Goal: Transaction & Acquisition: Purchase product/service

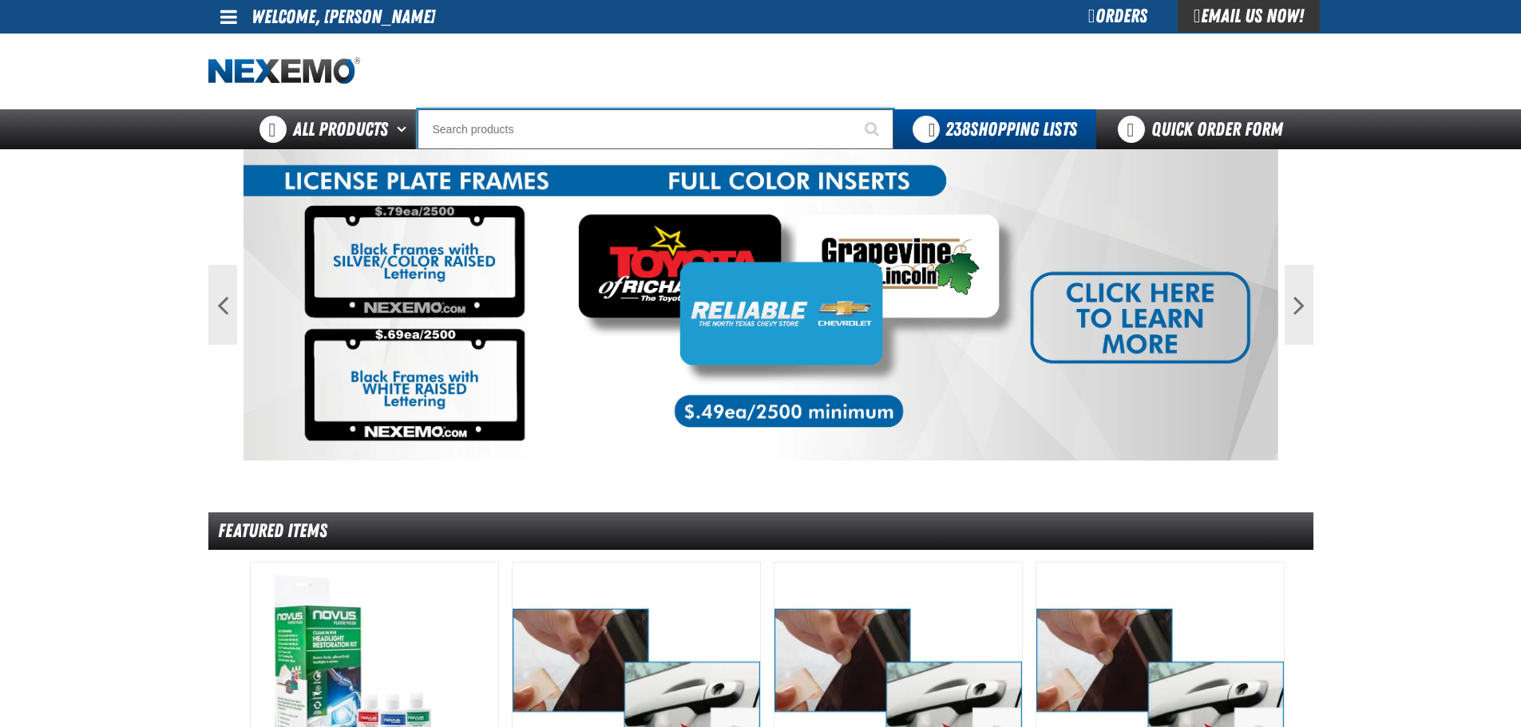
click at [602, 129] on input "Search" at bounding box center [655, 129] width 476 height 40
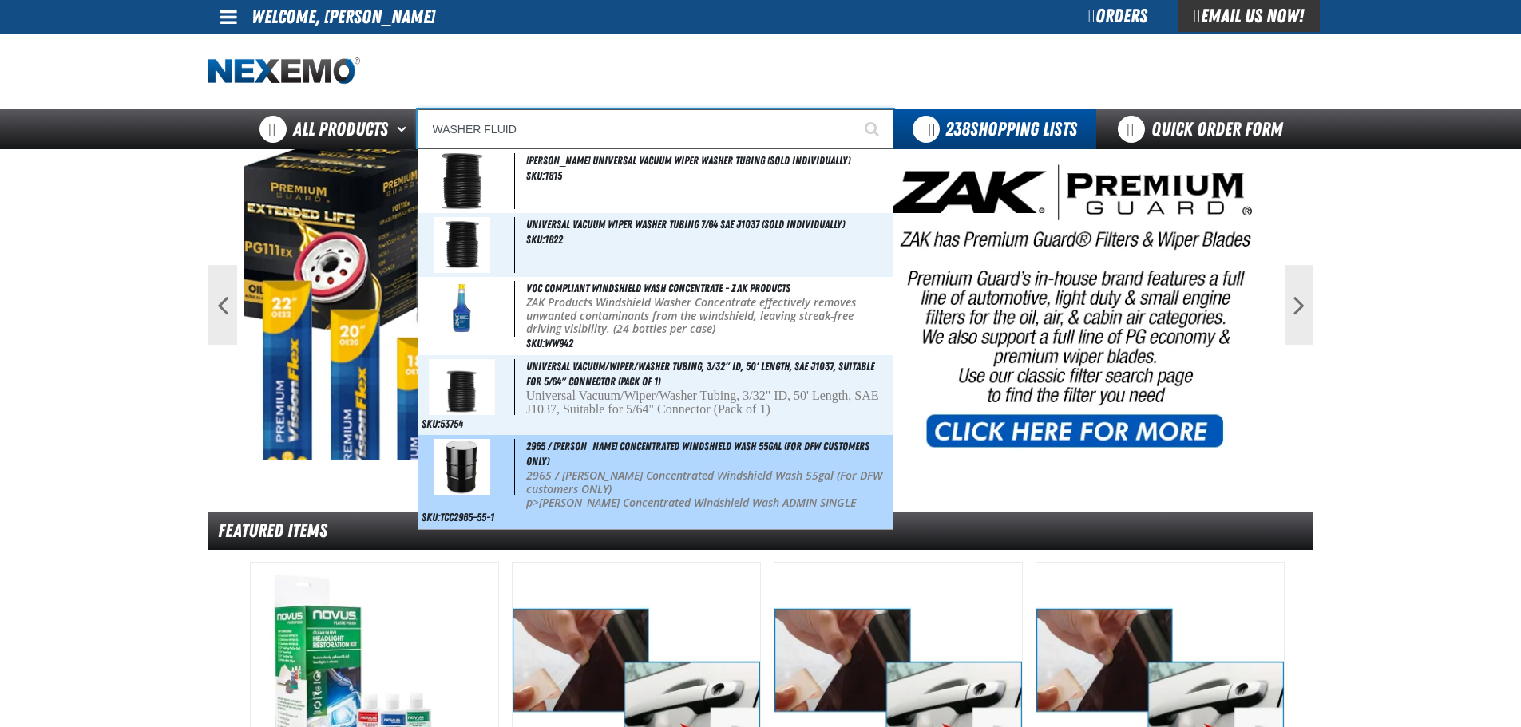
click at [635, 453] on div "2965 / Johnsen's Concentrated Windshield Wash 55gal (For DFW customers ONLY) 29…" at bounding box center [655, 481] width 474 height 93
type input "2965 / [PERSON_NAME] Concentrated Windshield Wash 55gal (For DFW customers ONLY)"
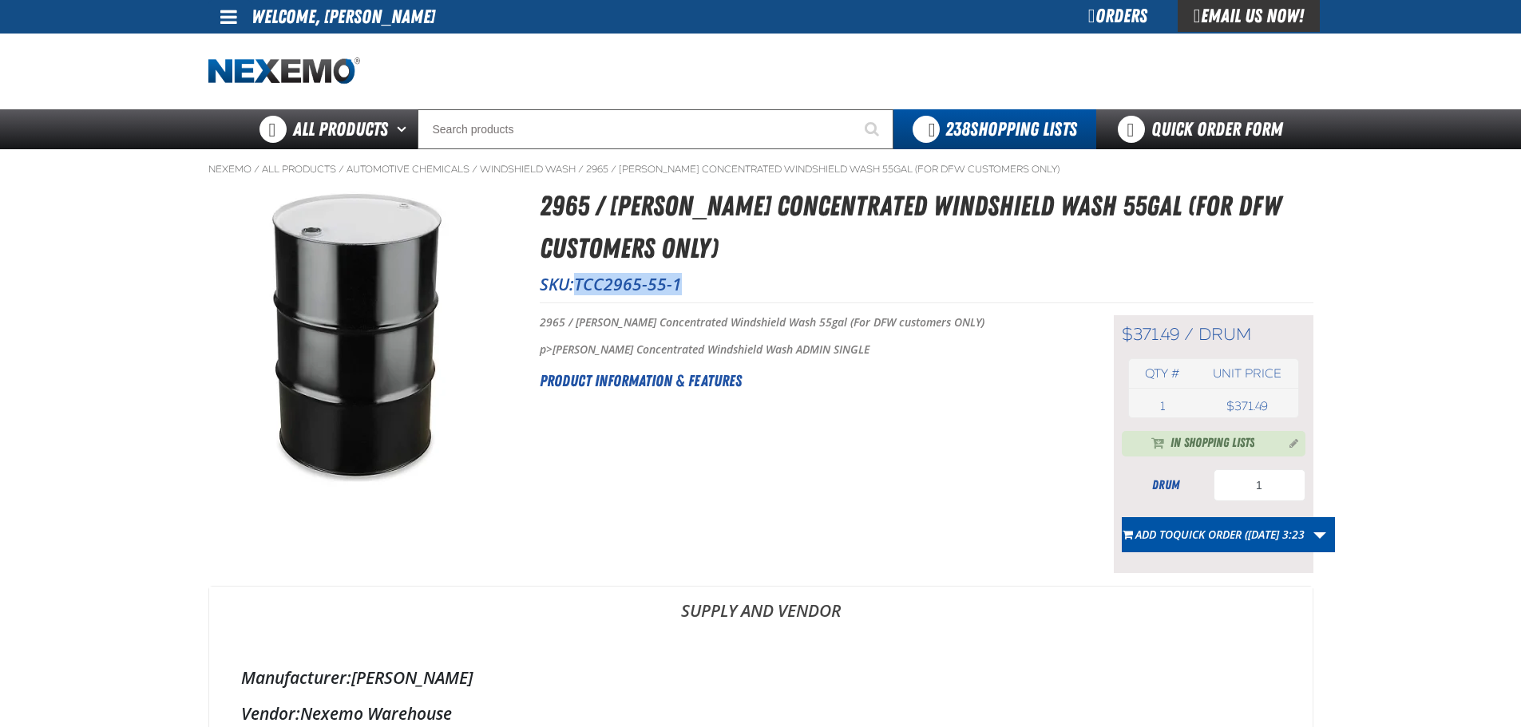
drag, startPoint x: 694, startPoint y: 286, endPoint x: 581, endPoint y: 284, distance: 112.6
click at [581, 284] on p "SKU: TCC2965-55-1" at bounding box center [926, 284] width 773 height 22
copy span "TCC2965-55-1"
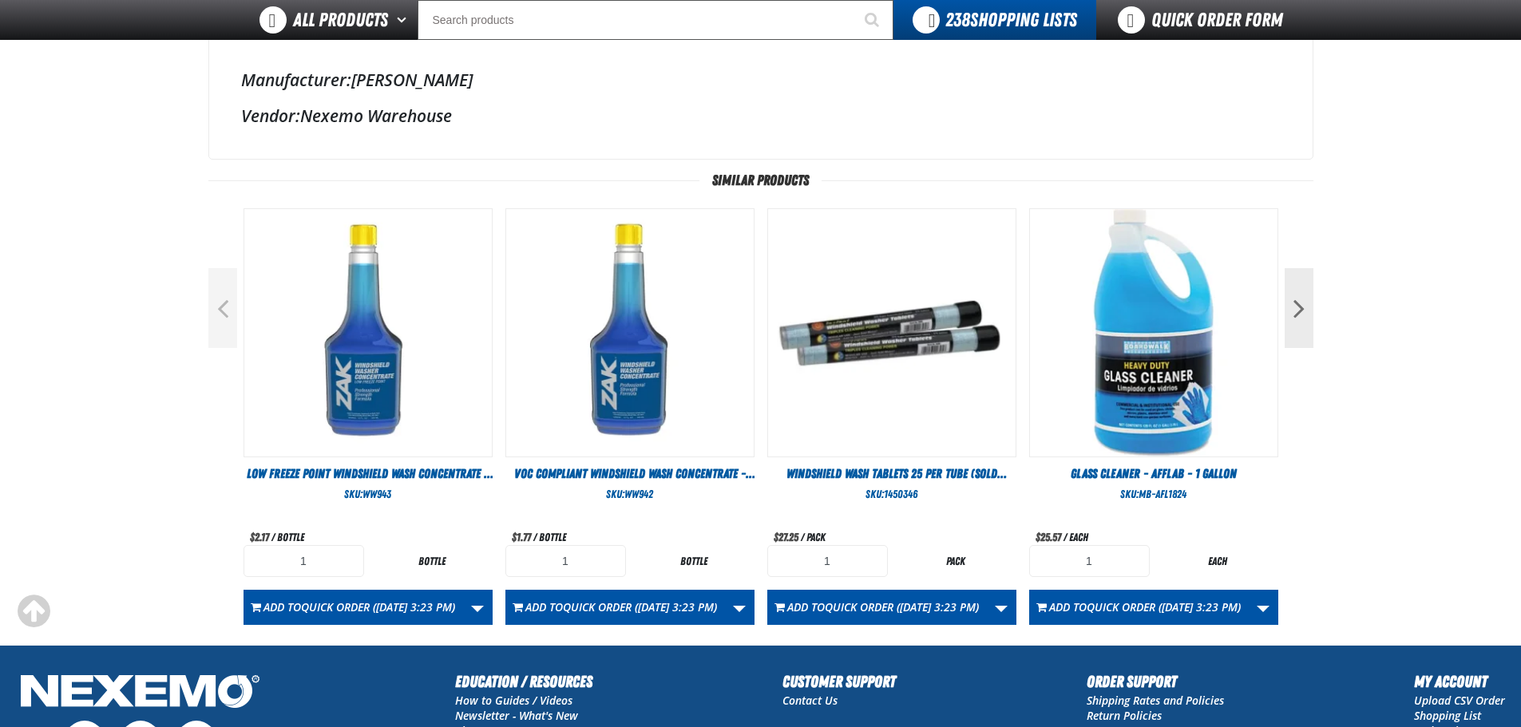
scroll to position [559, 0]
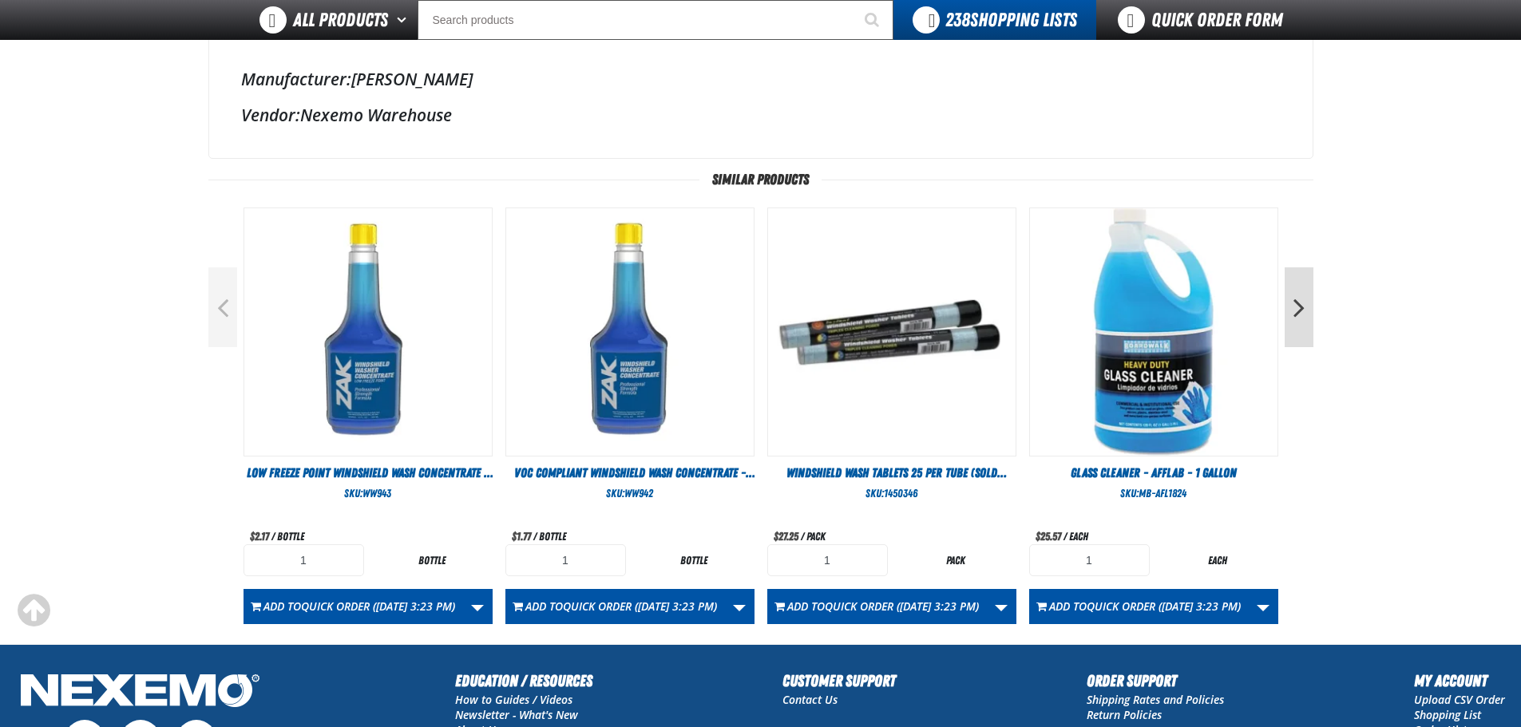
click at [1302, 318] on button "Next" at bounding box center [1298, 307] width 29 height 80
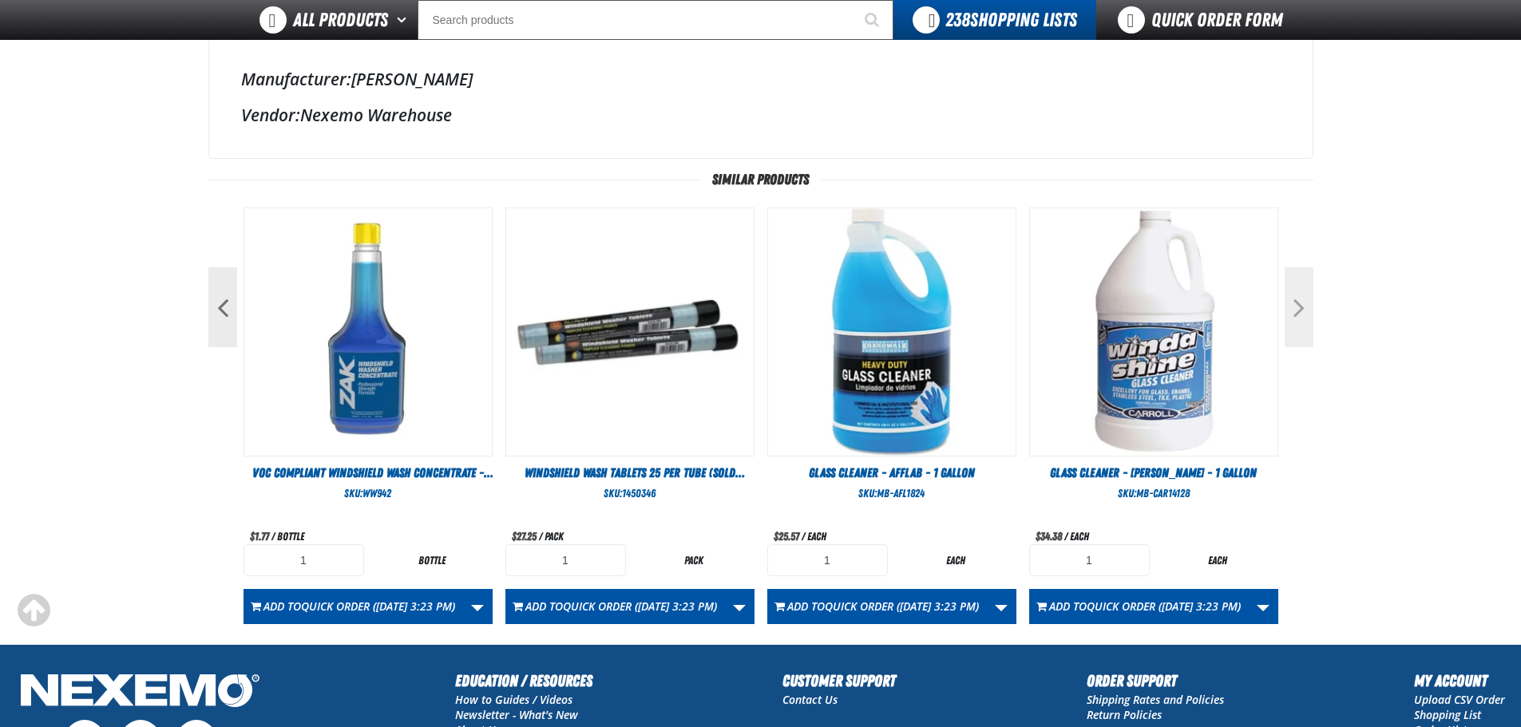
click at [1299, 311] on button "Next" at bounding box center [1298, 307] width 29 height 80
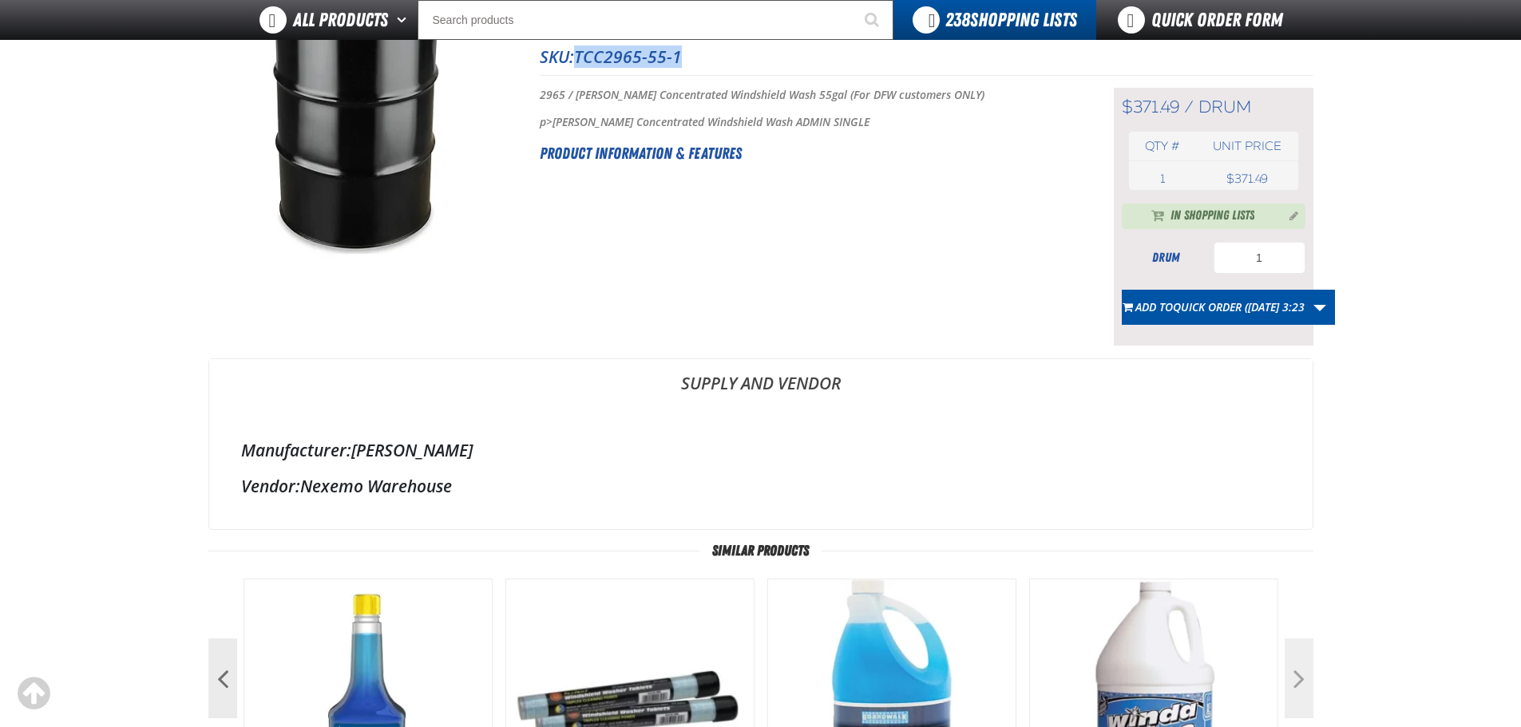
scroll to position [160, 0]
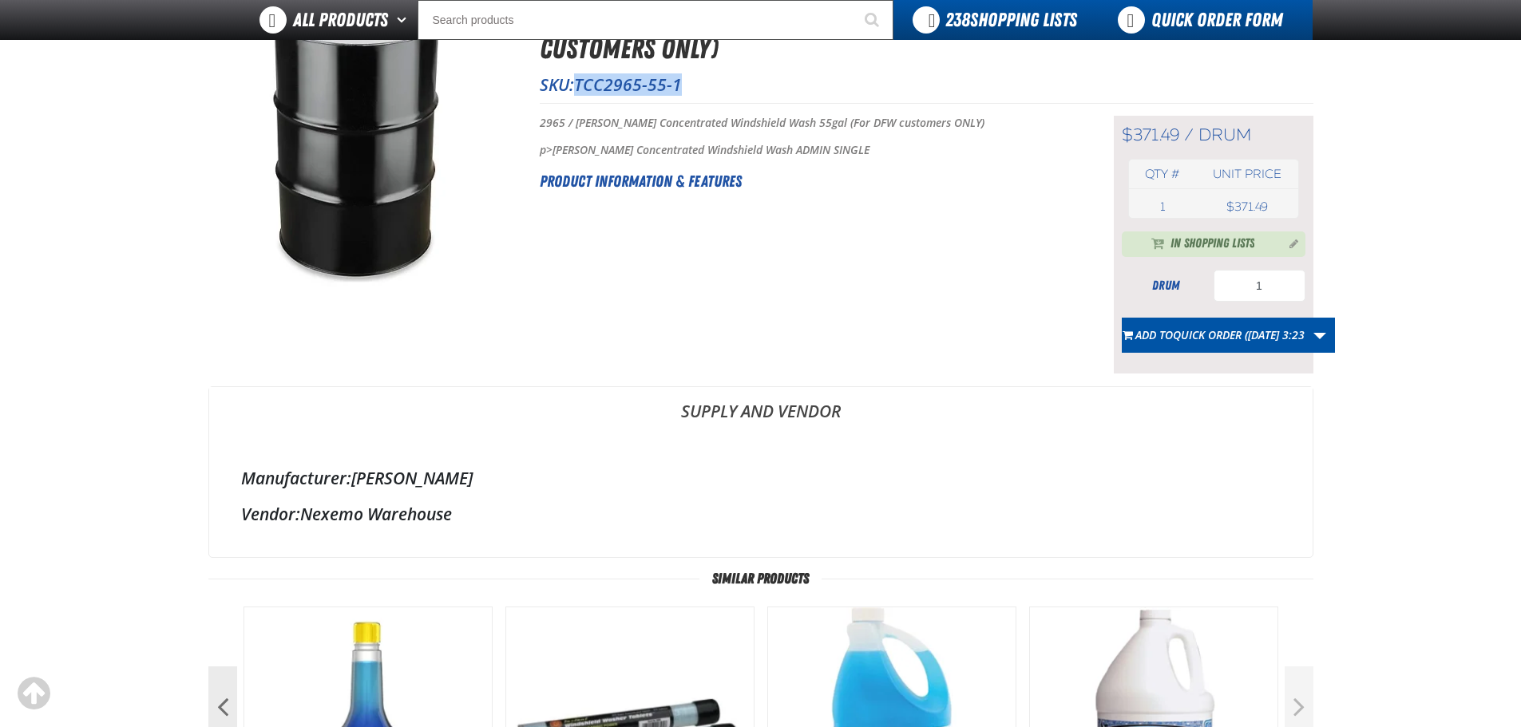
click at [1236, 18] on link "Quick Order Form" at bounding box center [1204, 20] width 216 height 40
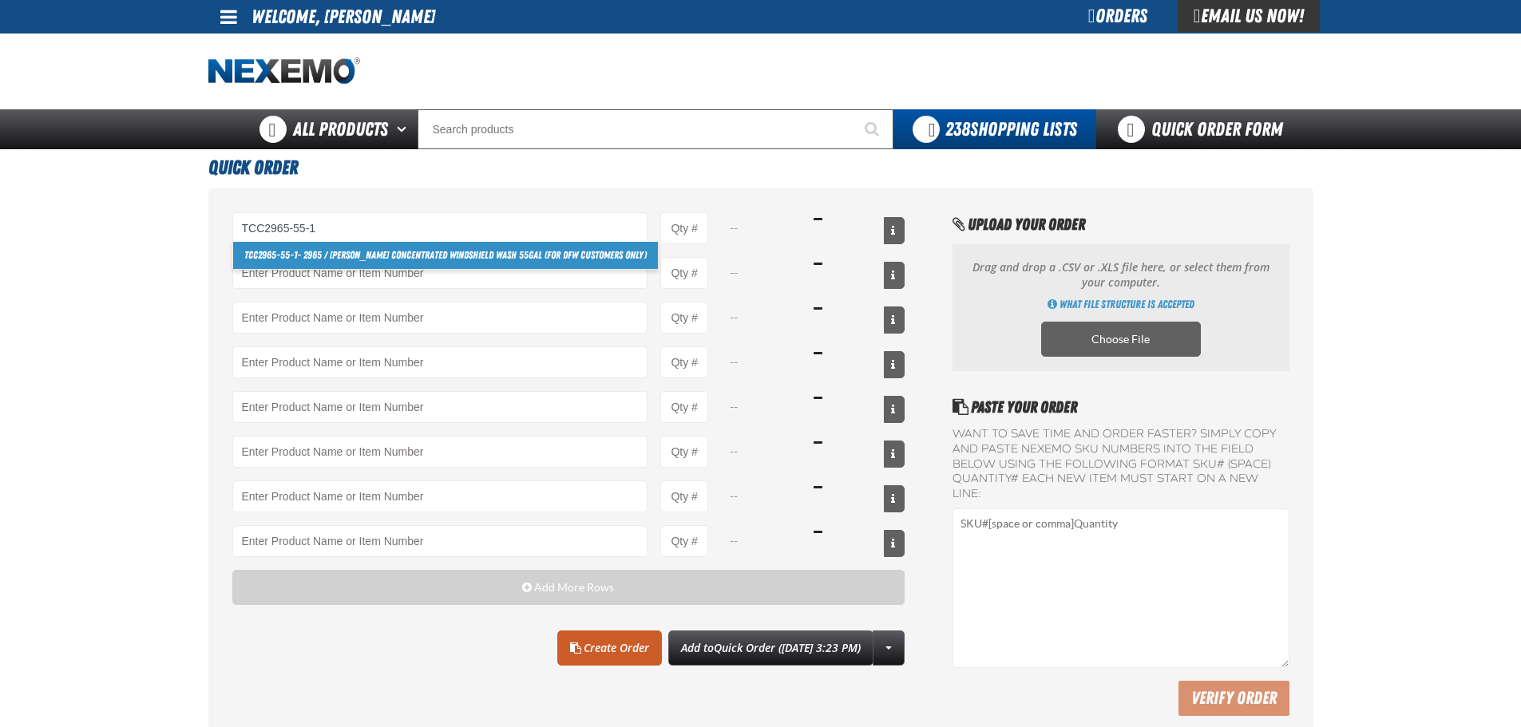
click at [357, 257] on link "TCC2965-55-1 - 2965 / Johnsen's Concentrated Windshield Wash 55gal (For DFW cus…" at bounding box center [445, 255] width 425 height 27
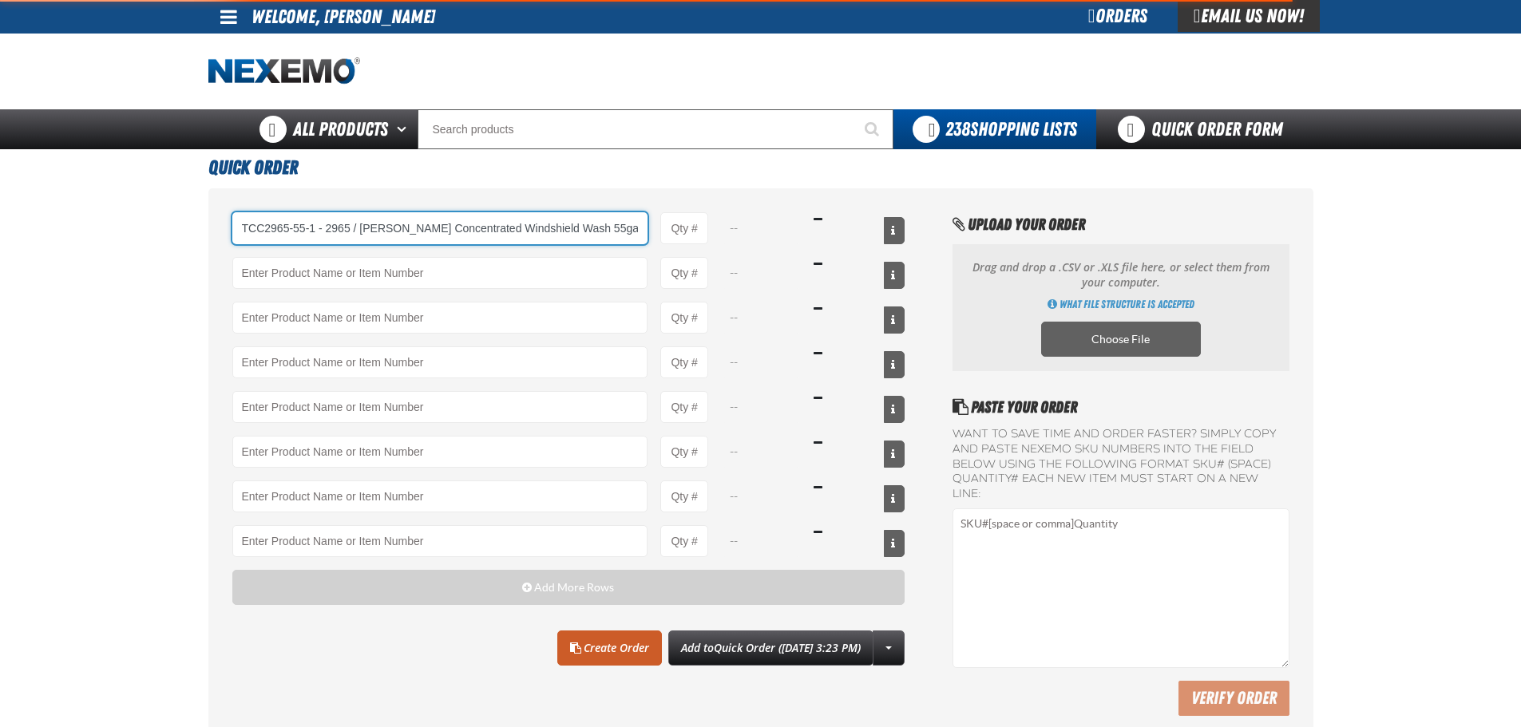
scroll to position [0, 104]
type input "TCC2965-55-1 - 2965 / Johnsen&#x27;s Concentrated Windshield Wash 55gal (For DF…"
type input "1"
select select "drum"
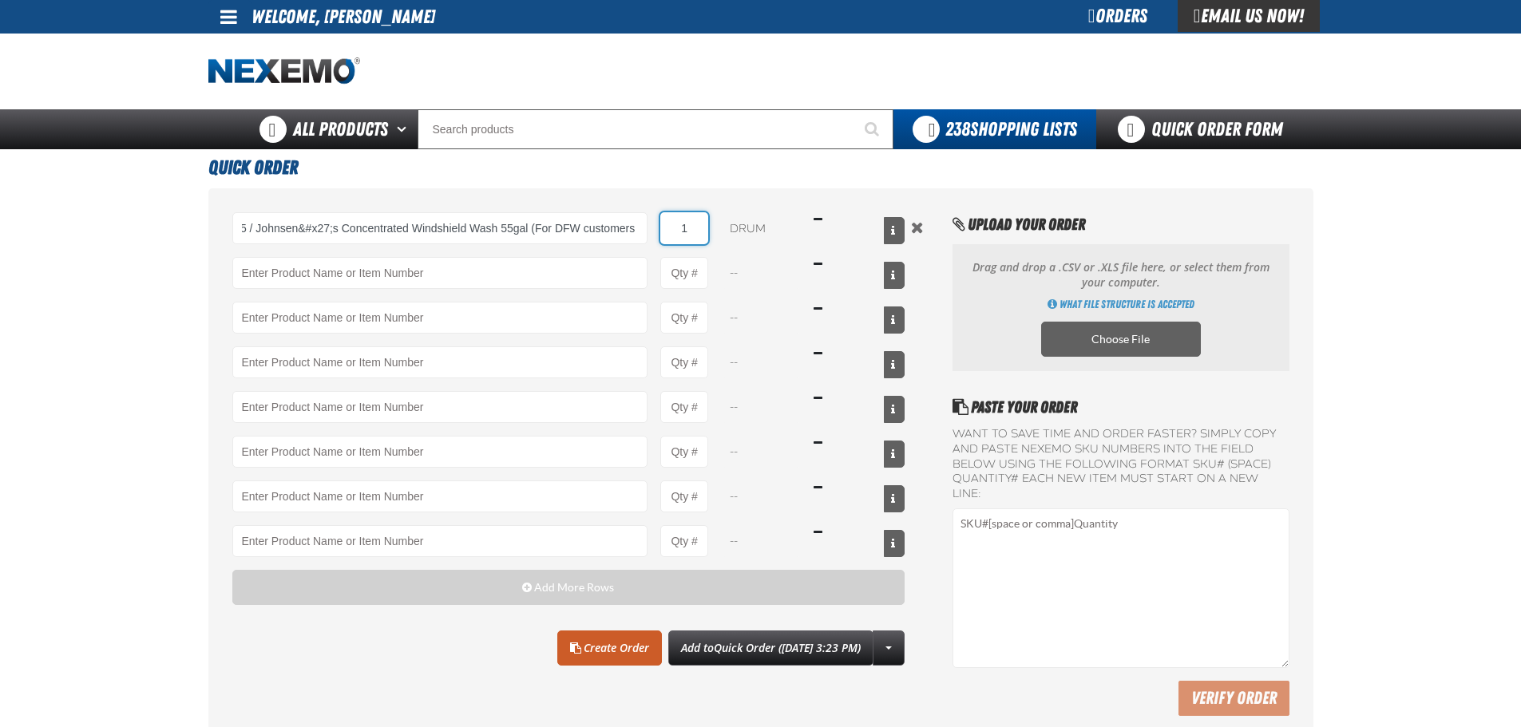
scroll to position [0, 0]
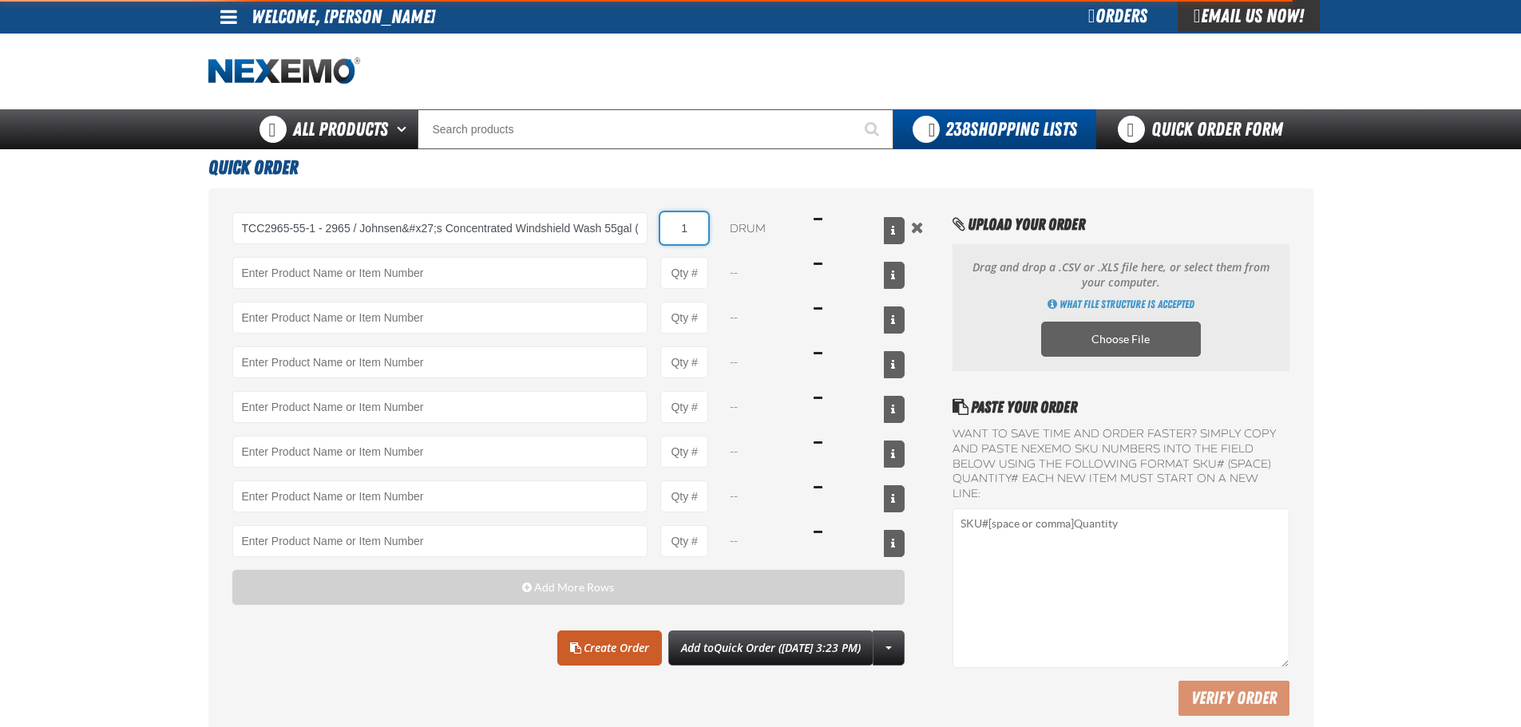
drag, startPoint x: 694, startPoint y: 223, endPoint x: 668, endPoint y: 212, distance: 27.9
click at [666, 223] on input "1" at bounding box center [684, 228] width 48 height 32
type input "TCC2965-55-1 - 2965 / Johnsen&#x27;s Concentrated Windshield Wash 55gal (For DF…"
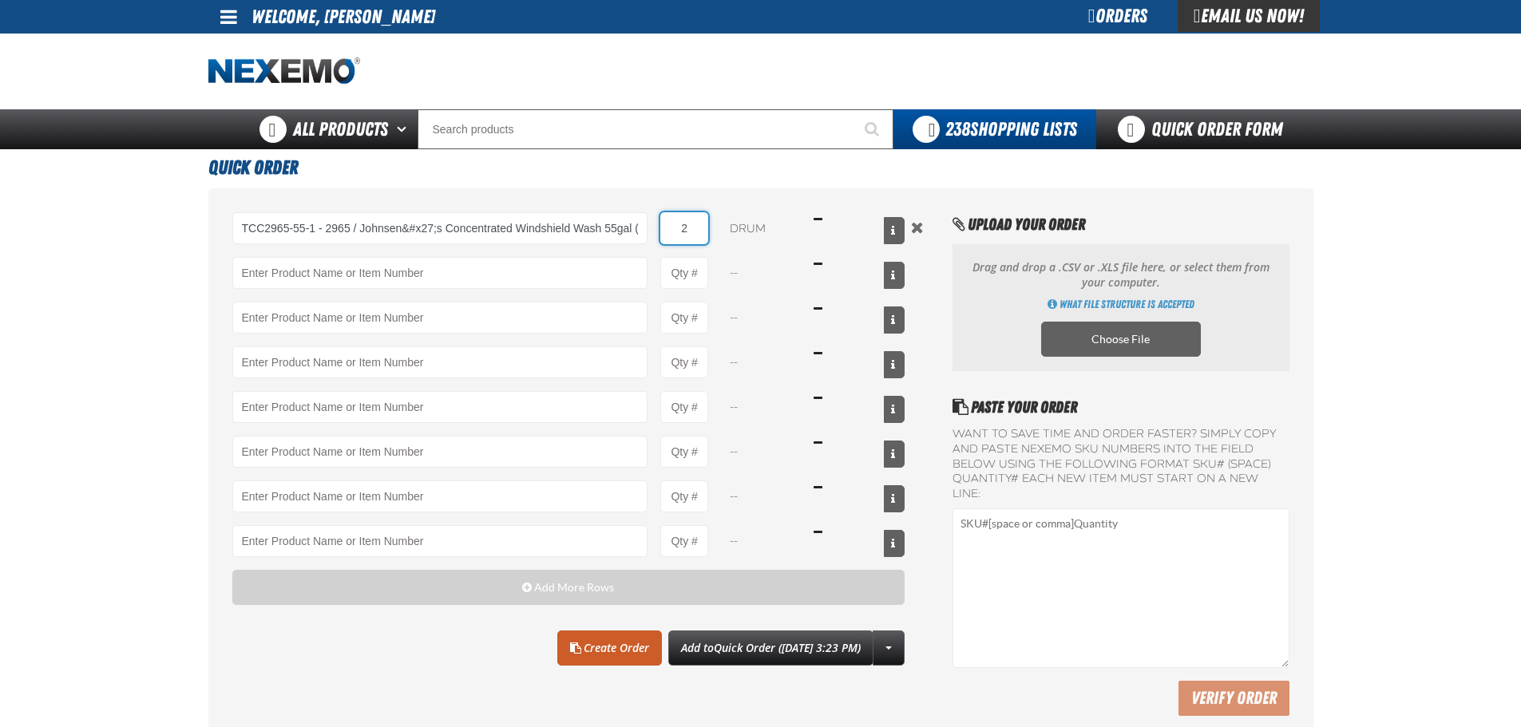
type input "2"
click at [698, 197] on div "TCC2965-55-1 - 2965 / Johnsen&#x27;s Concentrated Windshield Wash 55gal (For DF…" at bounding box center [760, 468] width 1105 height 560
click at [584, 637] on link "Create Order" at bounding box center [609, 648] width 105 height 35
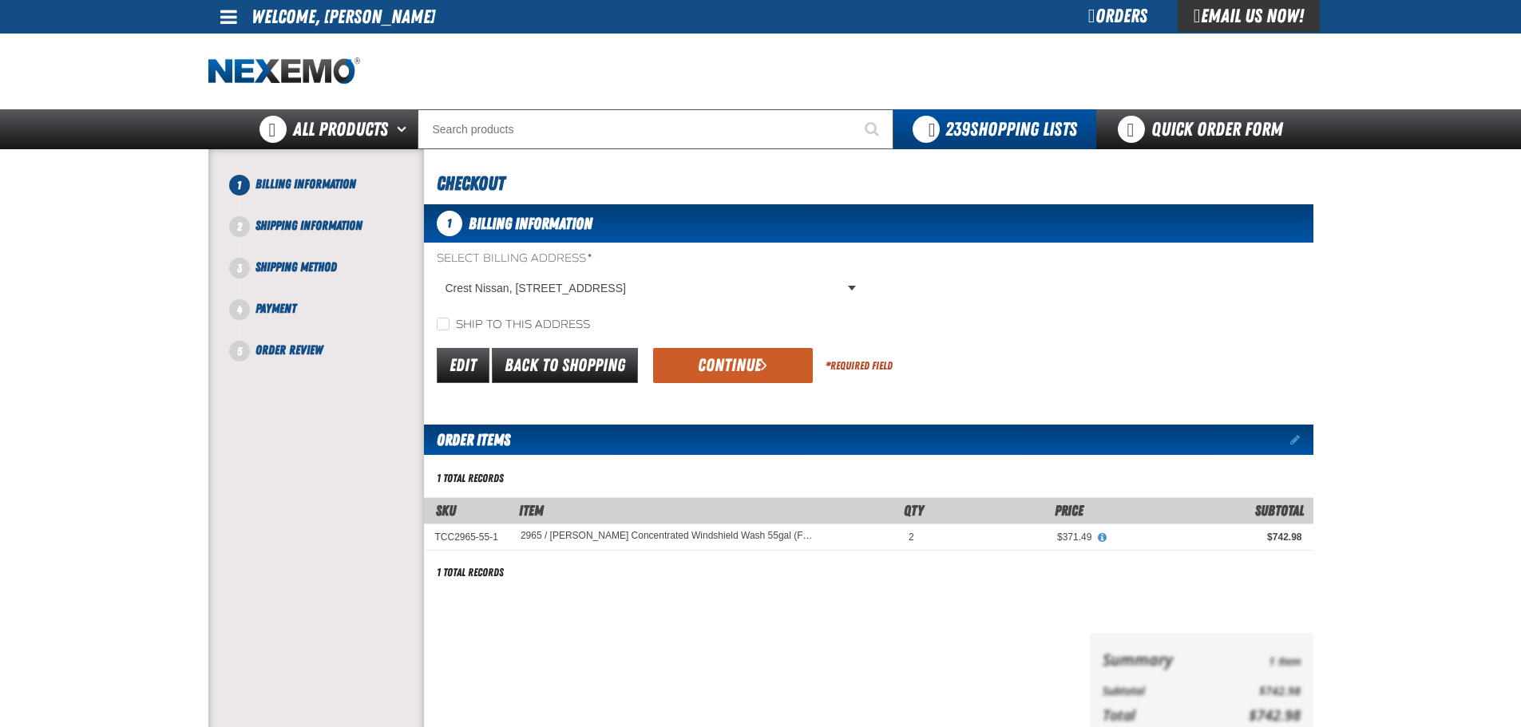
click at [744, 376] on button "Continue" at bounding box center [733, 365] width 160 height 35
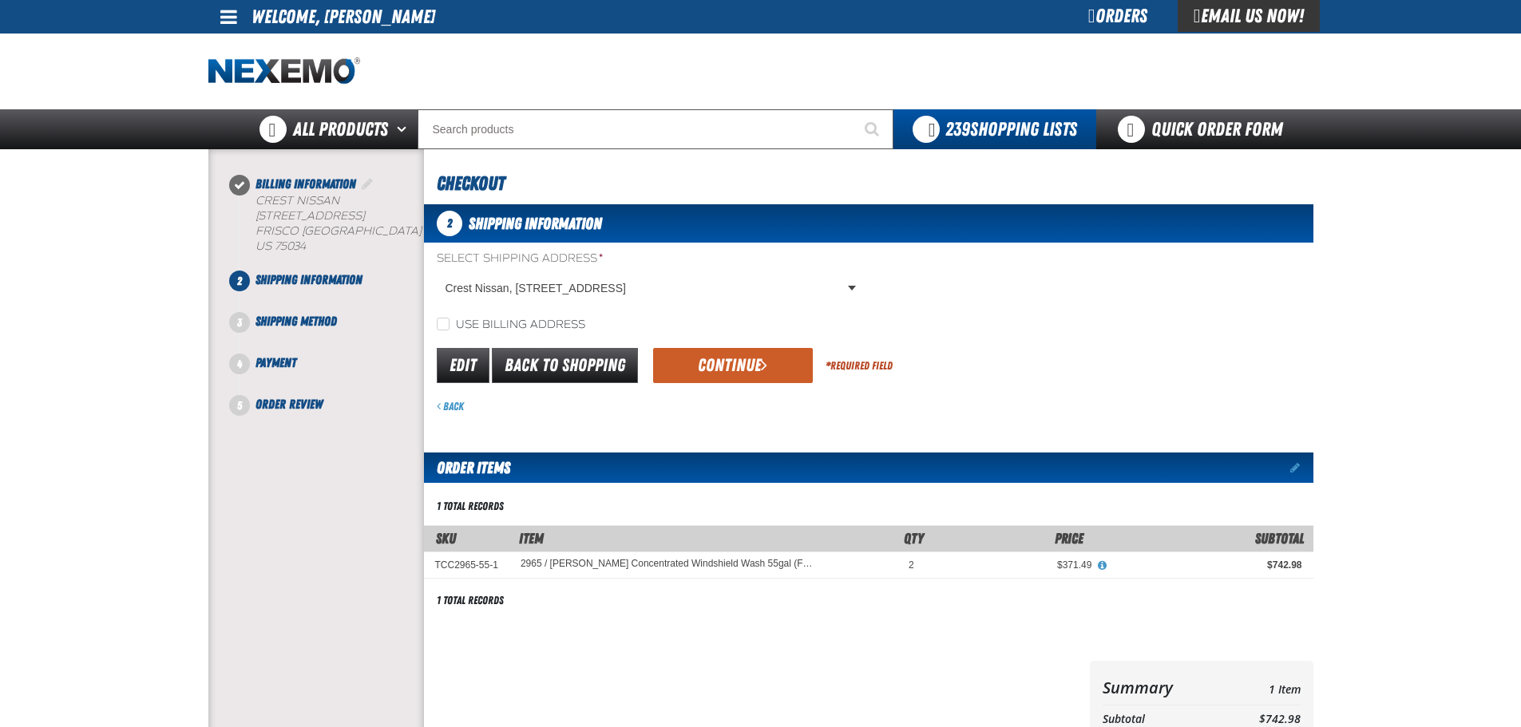
click at [689, 363] on button "Continue" at bounding box center [733, 365] width 160 height 35
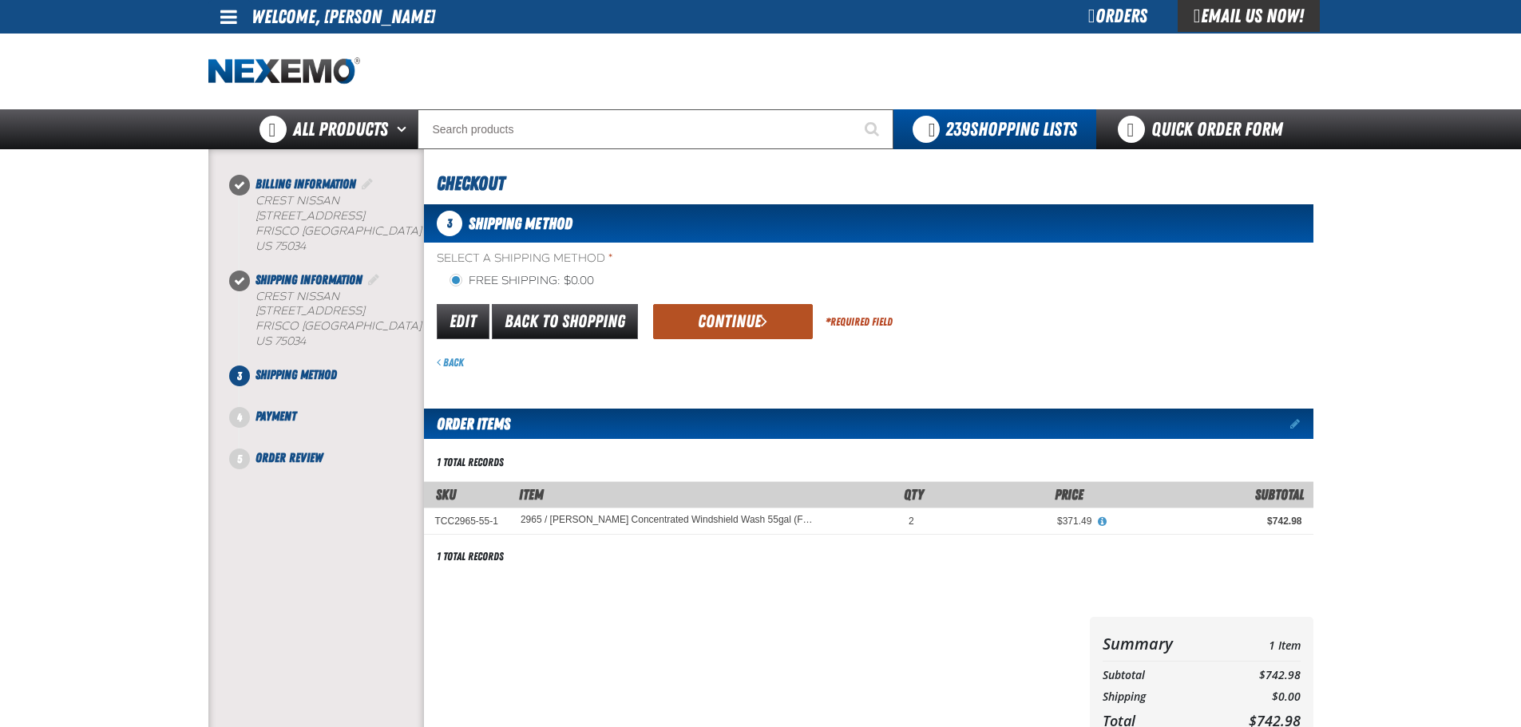
click at [722, 330] on button "Continue" at bounding box center [733, 321] width 160 height 35
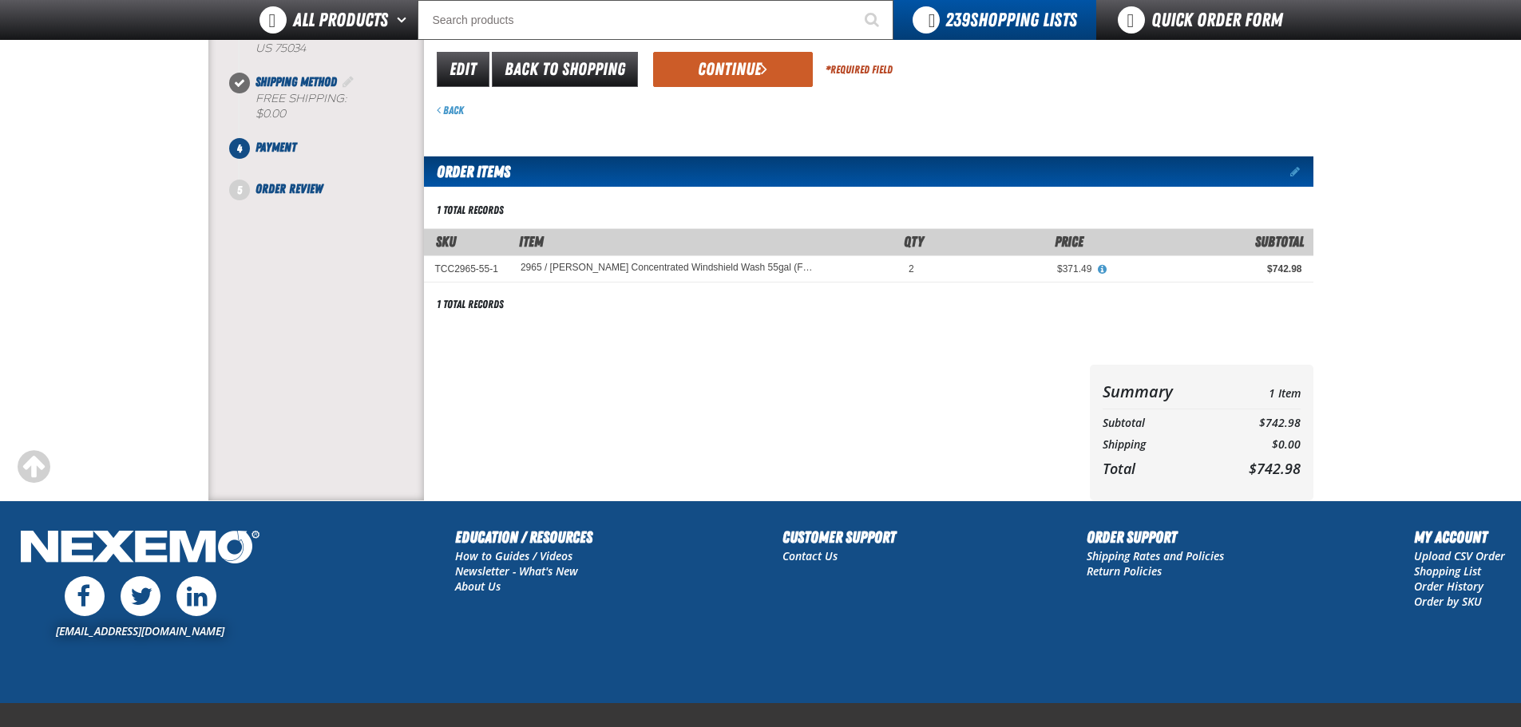
scroll to position [93, 0]
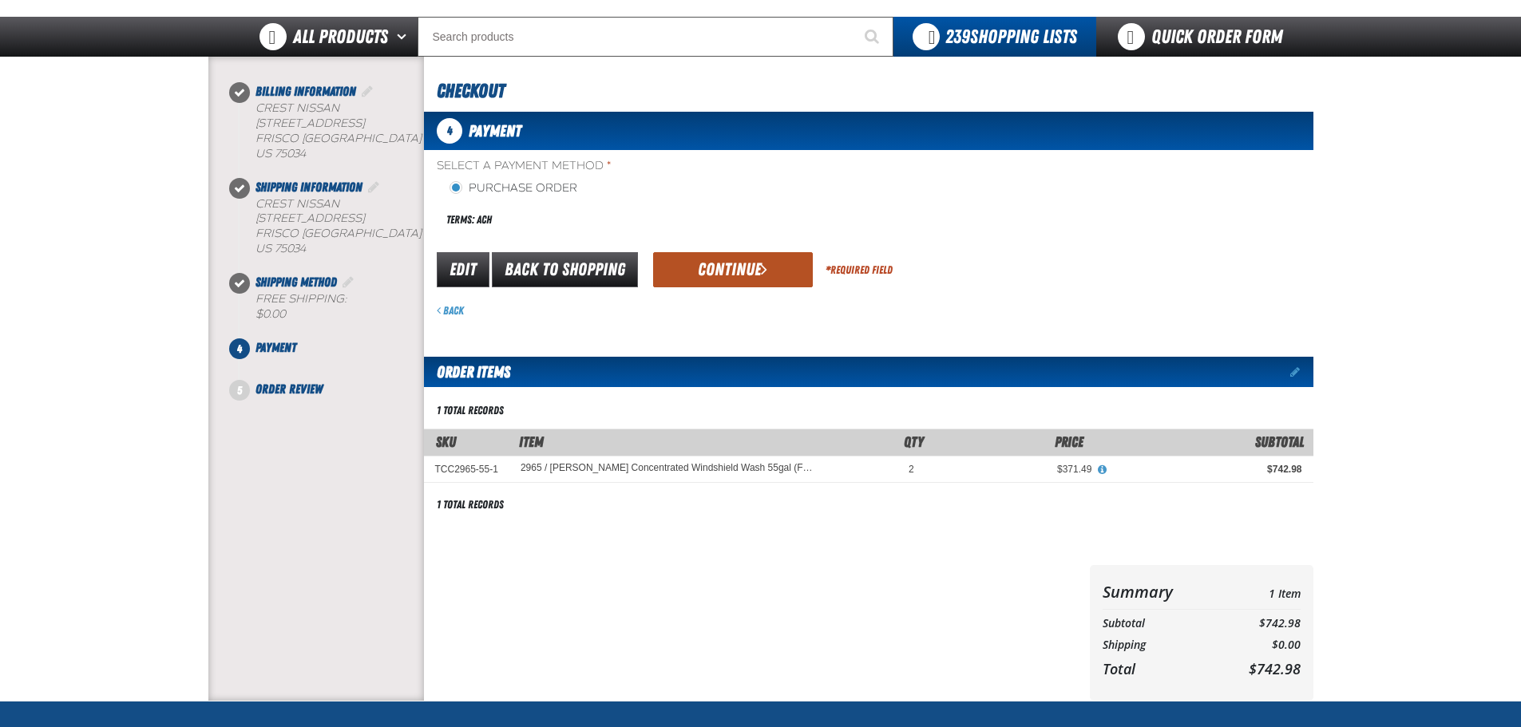
click at [712, 283] on button "Continue" at bounding box center [733, 269] width 160 height 35
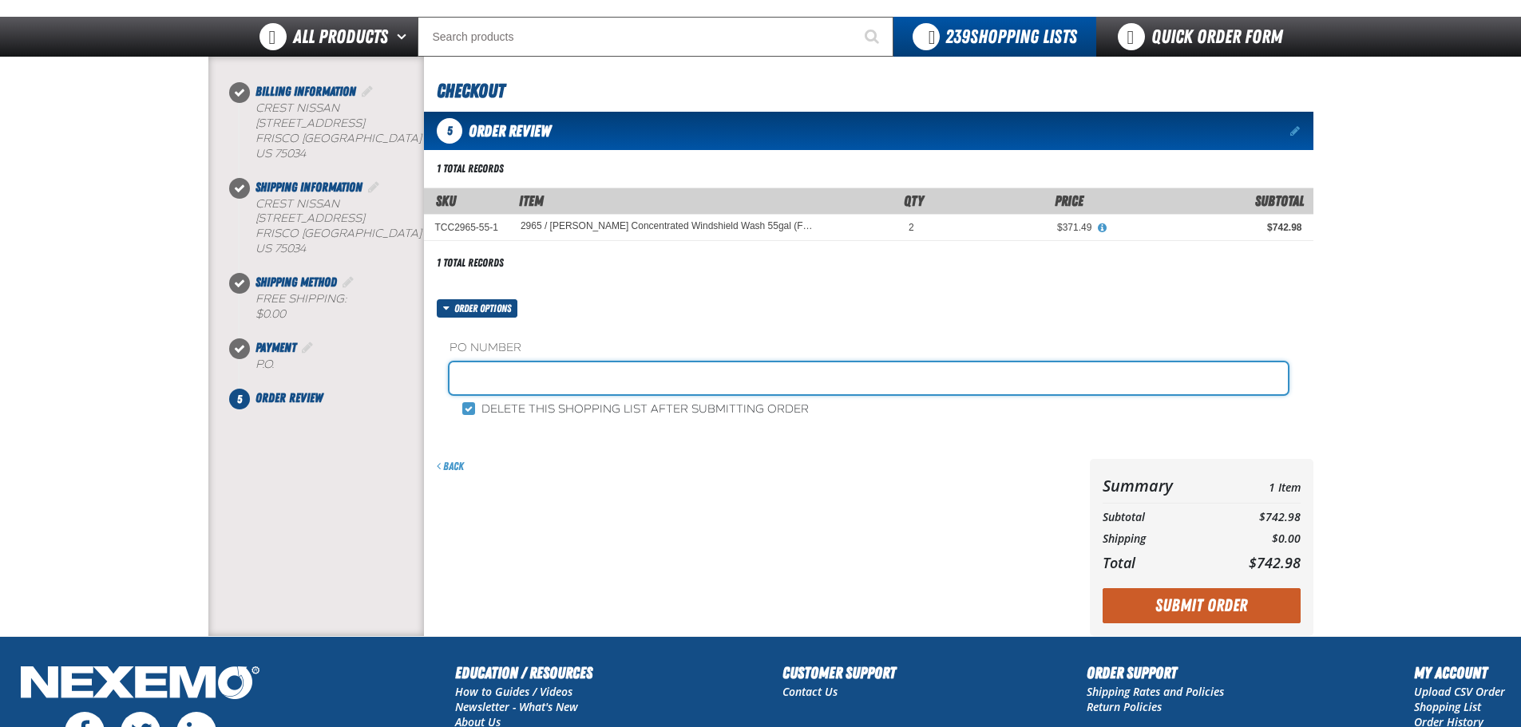
click at [543, 385] on input "text" at bounding box center [868, 378] width 838 height 32
type input "WF1007"
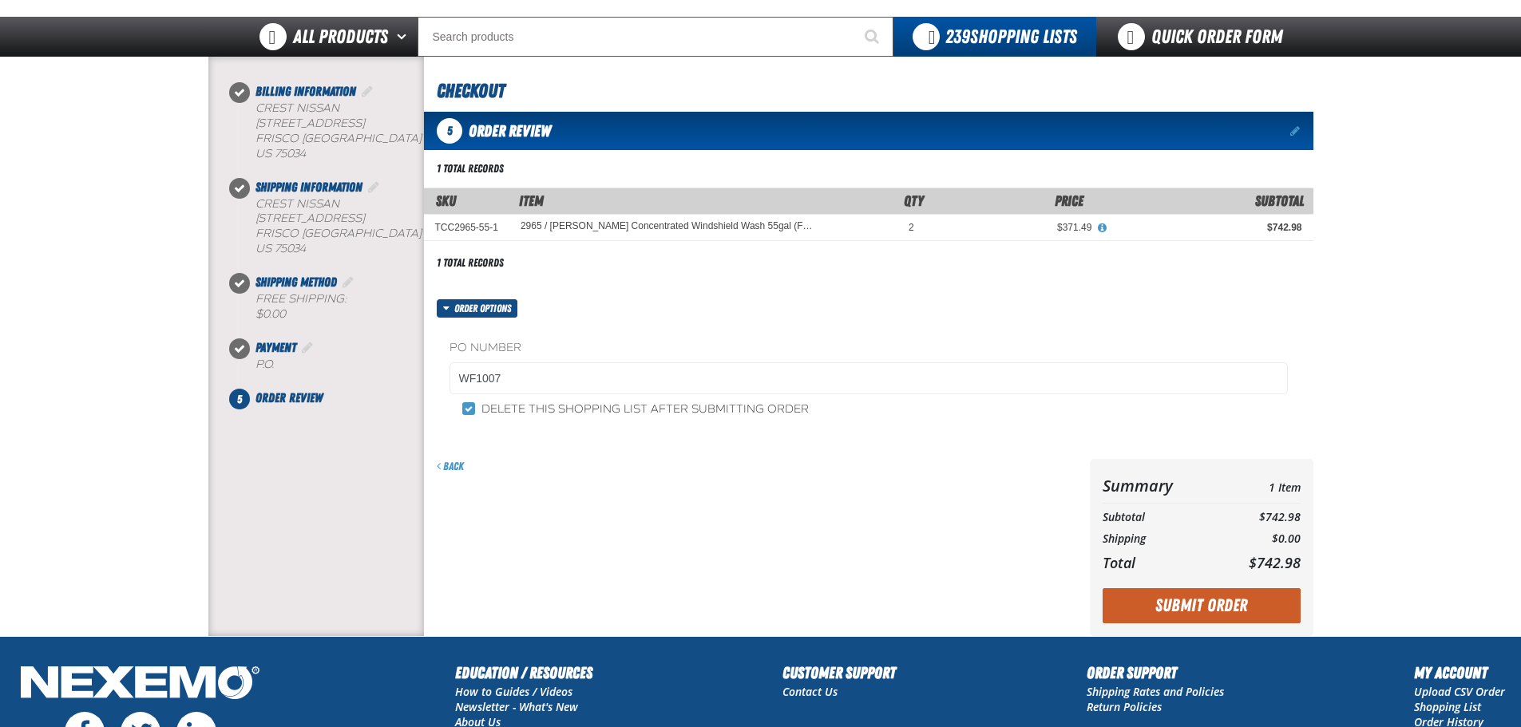
click at [1204, 603] on button "Submit Order" at bounding box center [1201, 605] width 198 height 35
